Goal: Transaction & Acquisition: Subscribe to service/newsletter

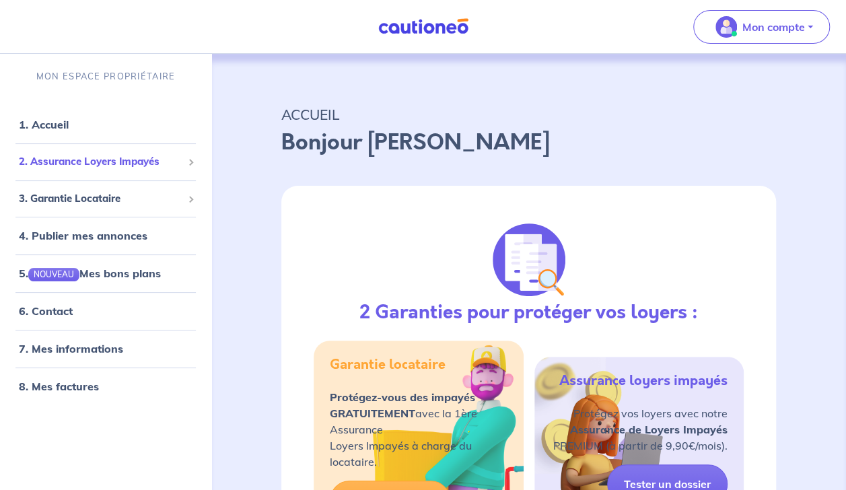
click at [87, 162] on span "2. Assurance Loyers Impayés" at bounding box center [101, 161] width 164 height 15
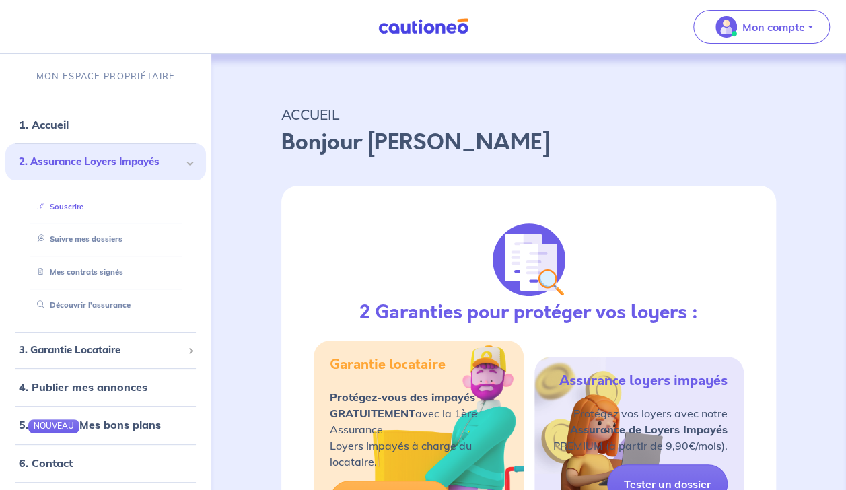
click at [69, 205] on link "Souscrire" at bounding box center [58, 206] width 52 height 9
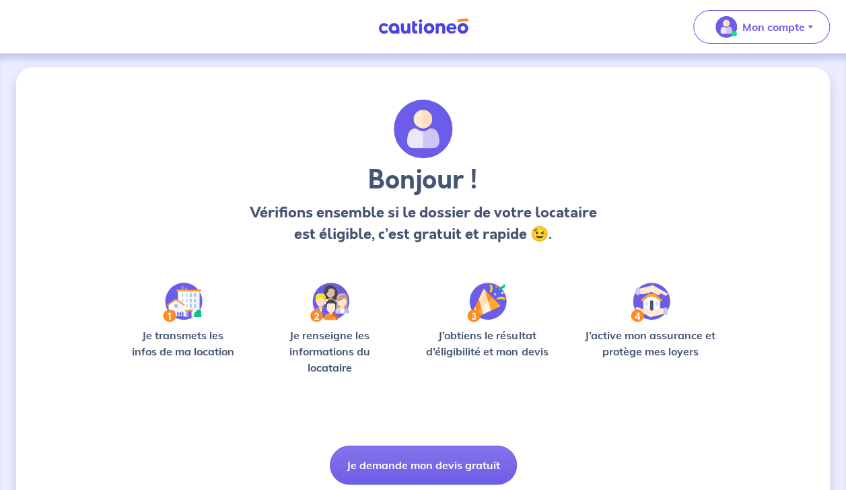
scroll to position [50, 0]
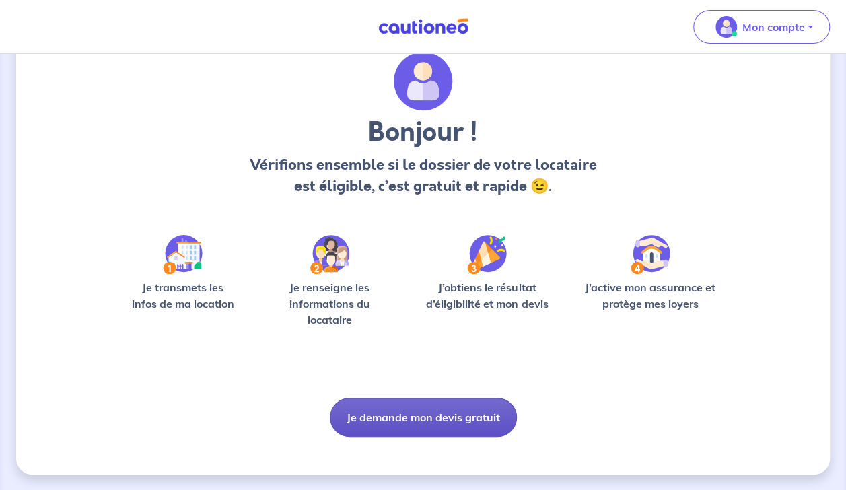
click at [433, 417] on button "Je demande mon devis gratuit" at bounding box center [423, 417] width 187 height 39
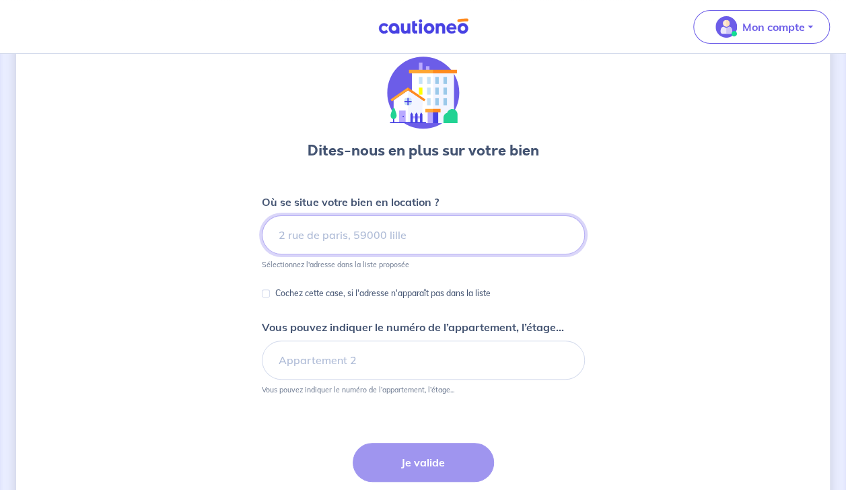
scroll to position [43, 0]
